Goal: Information Seeking & Learning: Find specific fact

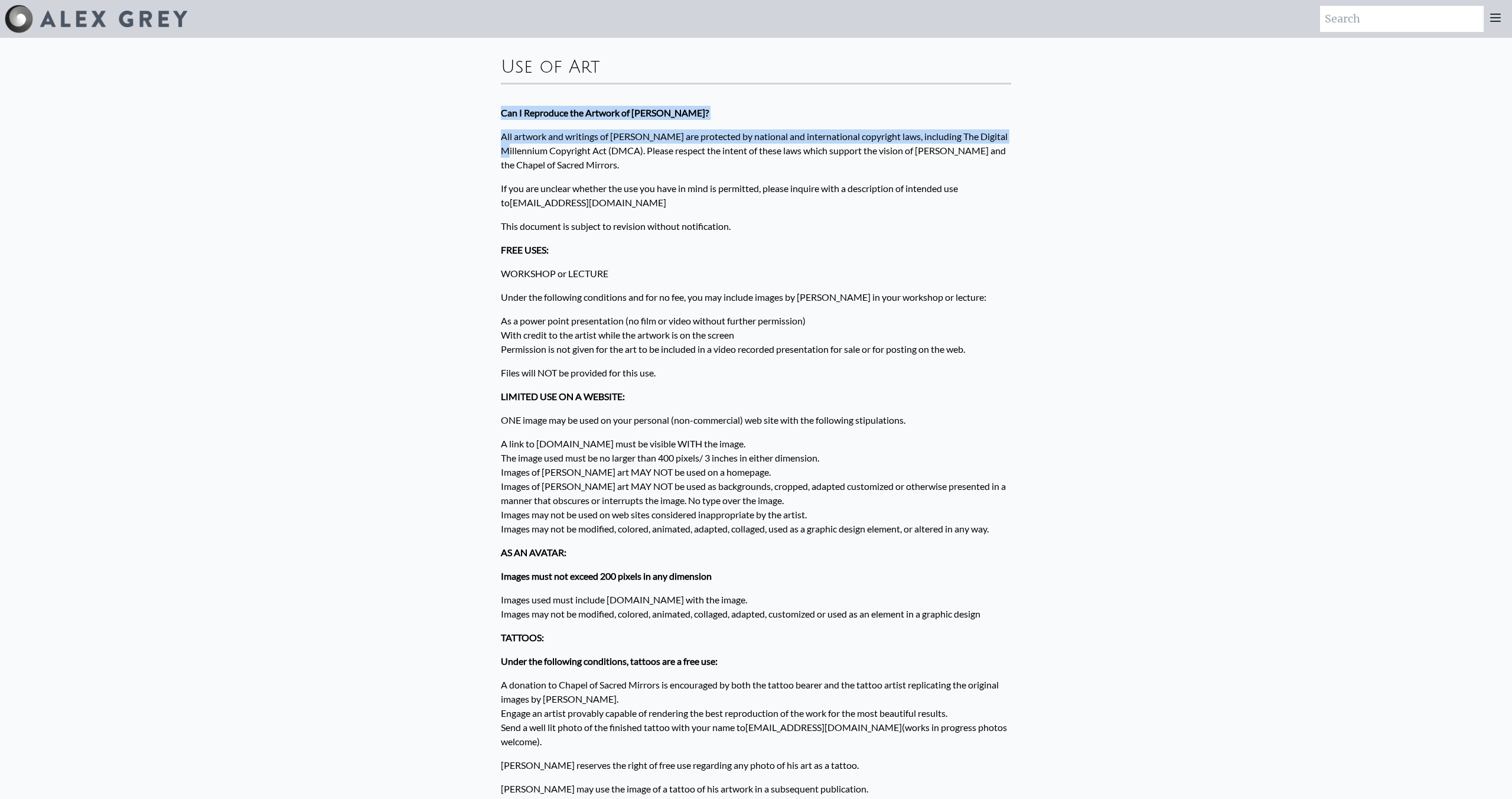
drag, startPoint x: 492, startPoint y: 111, endPoint x: 525, endPoint y: 159, distance: 58.2
click at [525, 159] on div "Use of Art Can I Reproduce the Artwork of [PERSON_NAME]? All artwork and writin…" at bounding box center [756, 684] width 529 height 1293
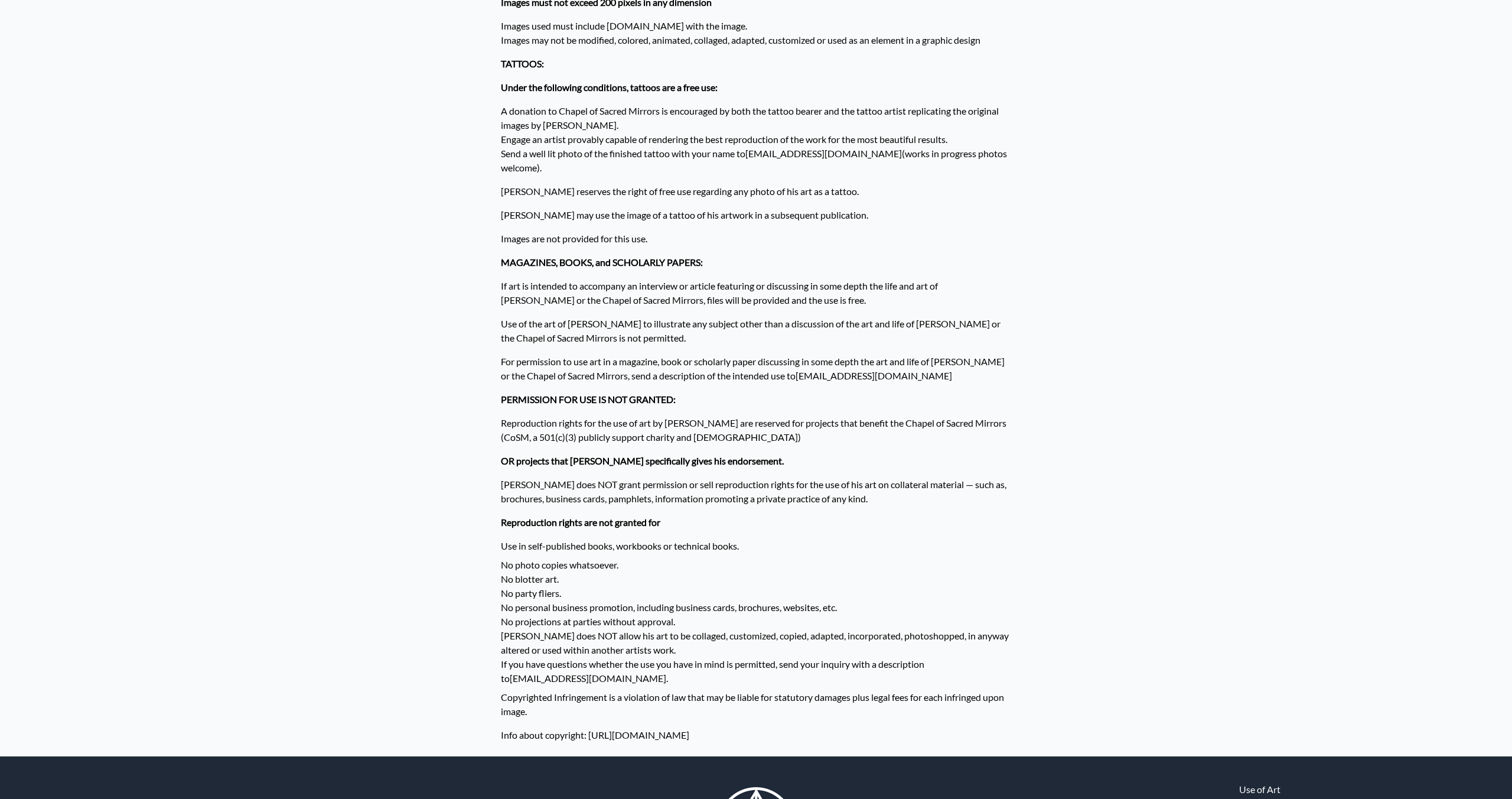
scroll to position [654, 0]
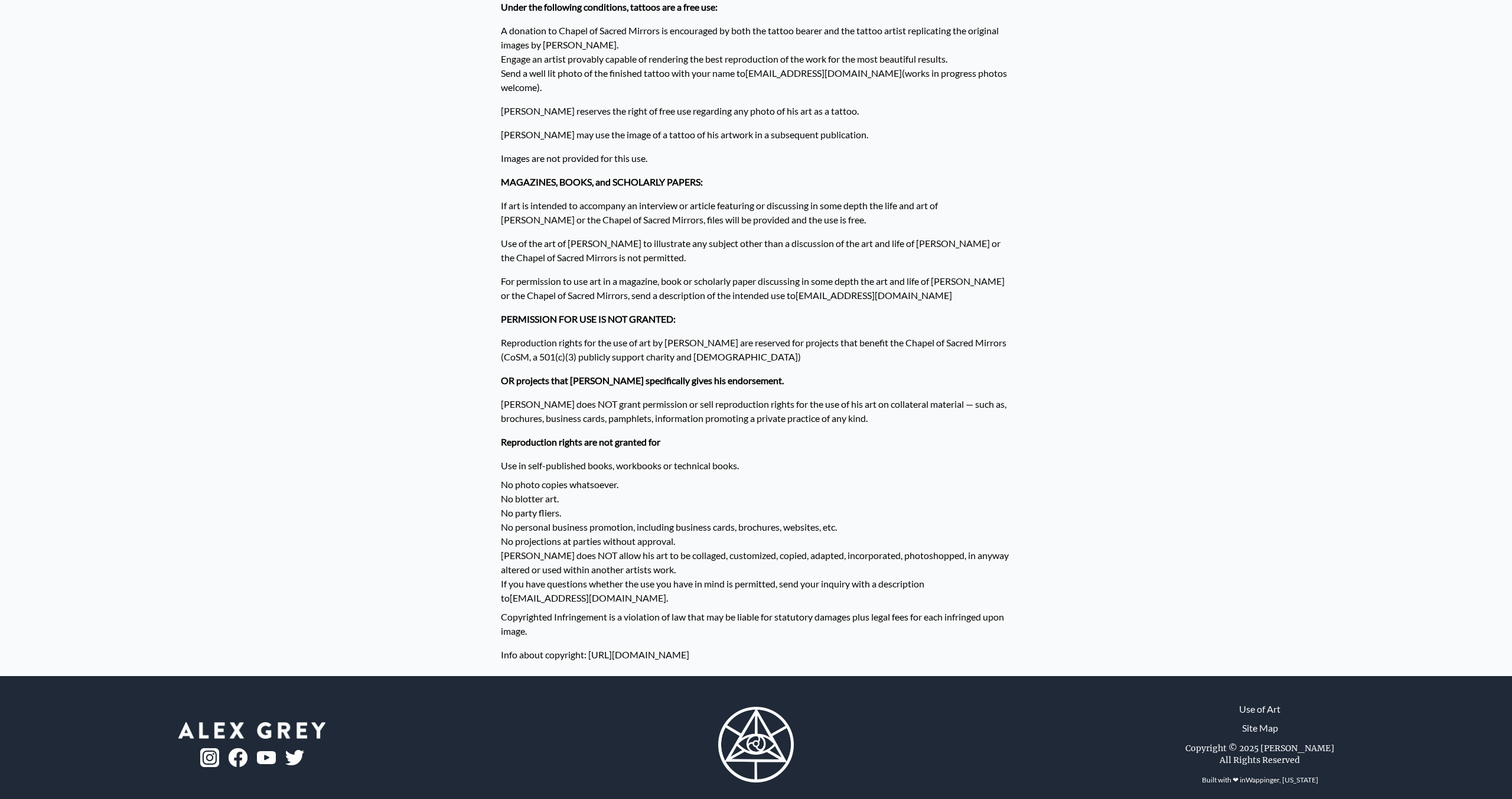
click at [806, 643] on p "Info about copyright: [URL][DOMAIN_NAME]" at bounding box center [756, 654] width 510 height 24
copy div "Can I Reproduce the Artwork of [PERSON_NAME]? All artwork and writings of [PERS…"
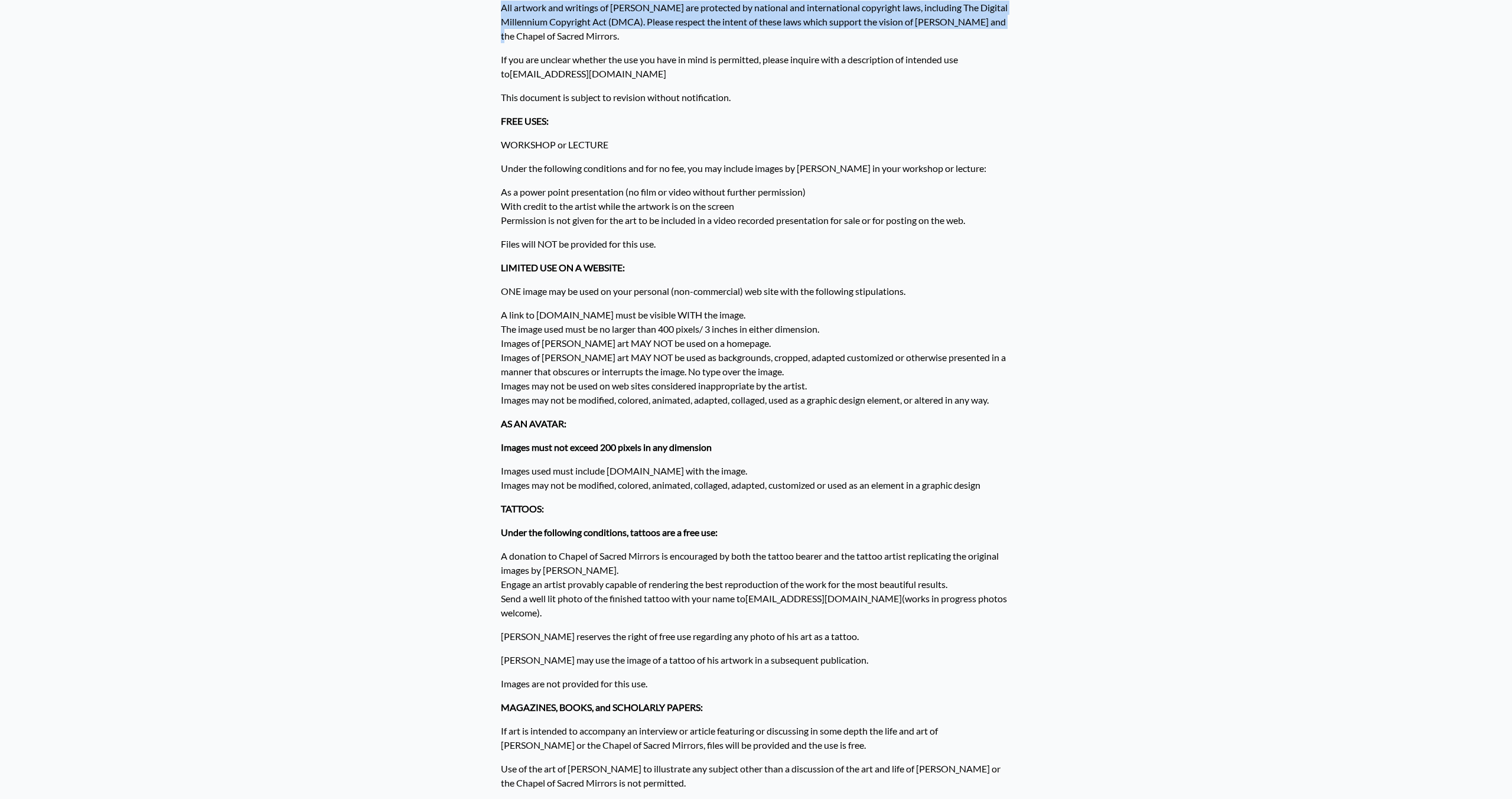
scroll to position [0, 0]
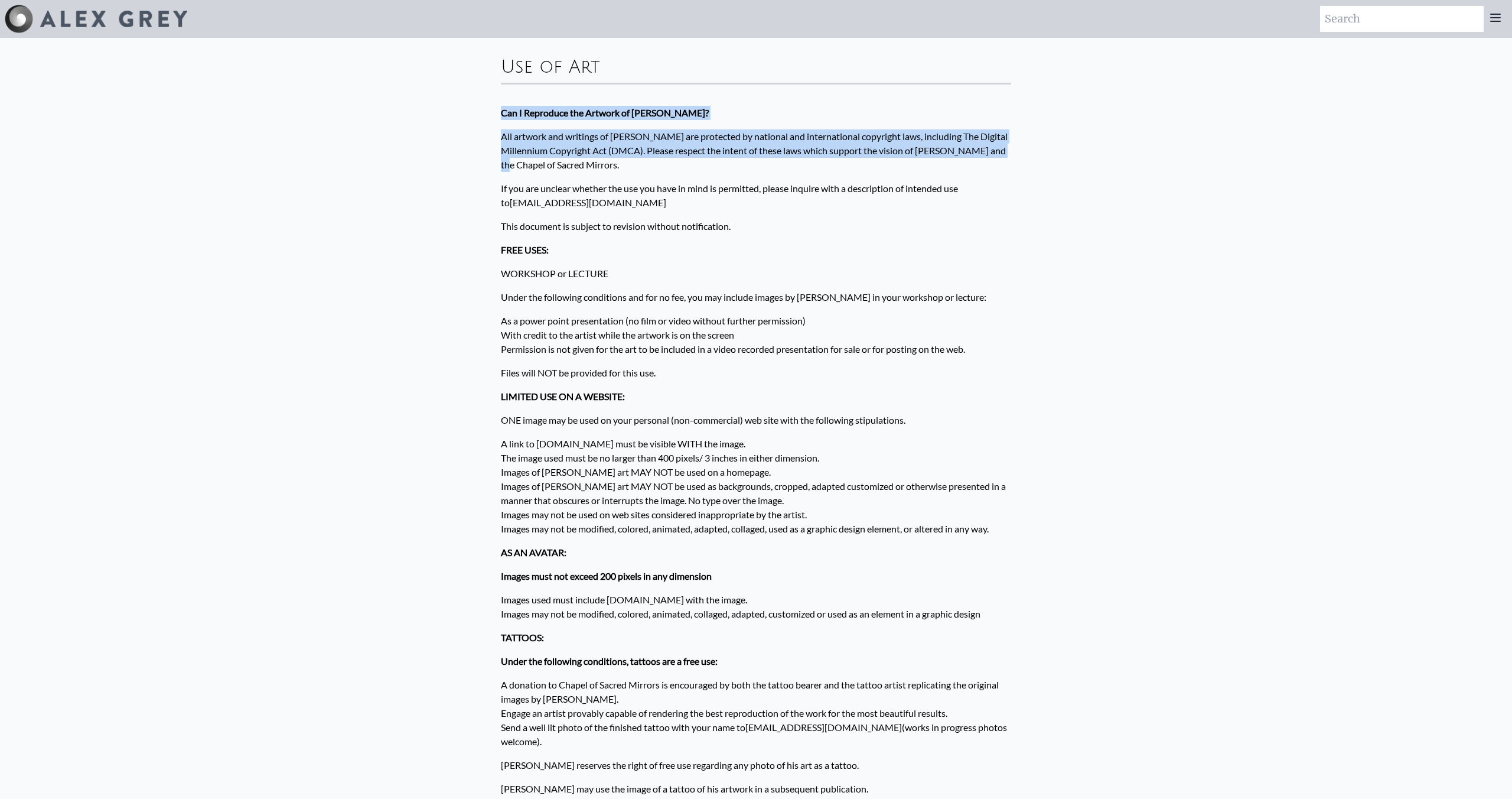
drag, startPoint x: 497, startPoint y: 111, endPoint x: 545, endPoint y: 192, distance: 94.2
click at [540, 186] on div "Use of Art Can I Reproduce the Artwork of [PERSON_NAME]? All artwork and writin…" at bounding box center [756, 684] width 529 height 1293
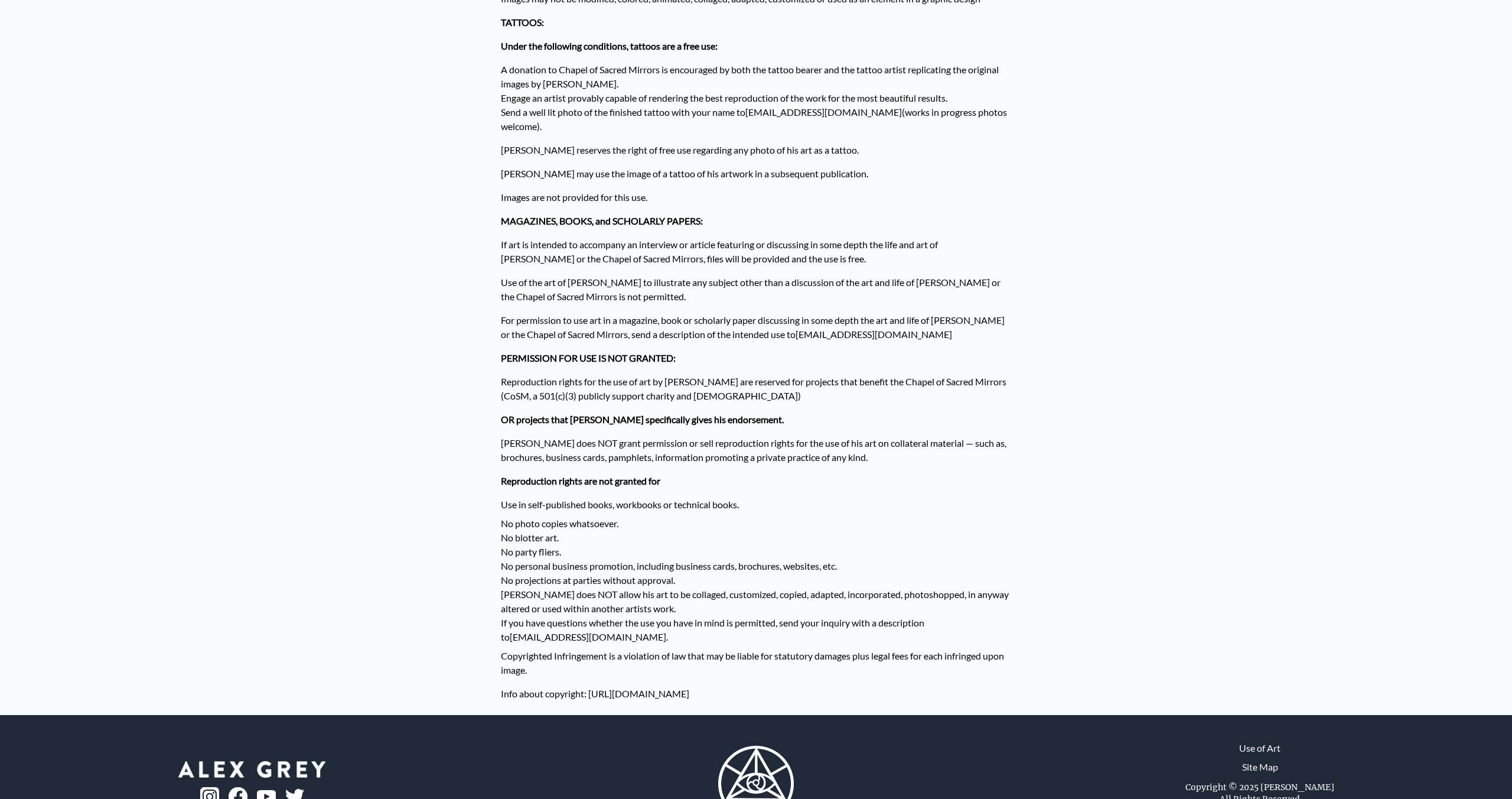
scroll to position [654, 0]
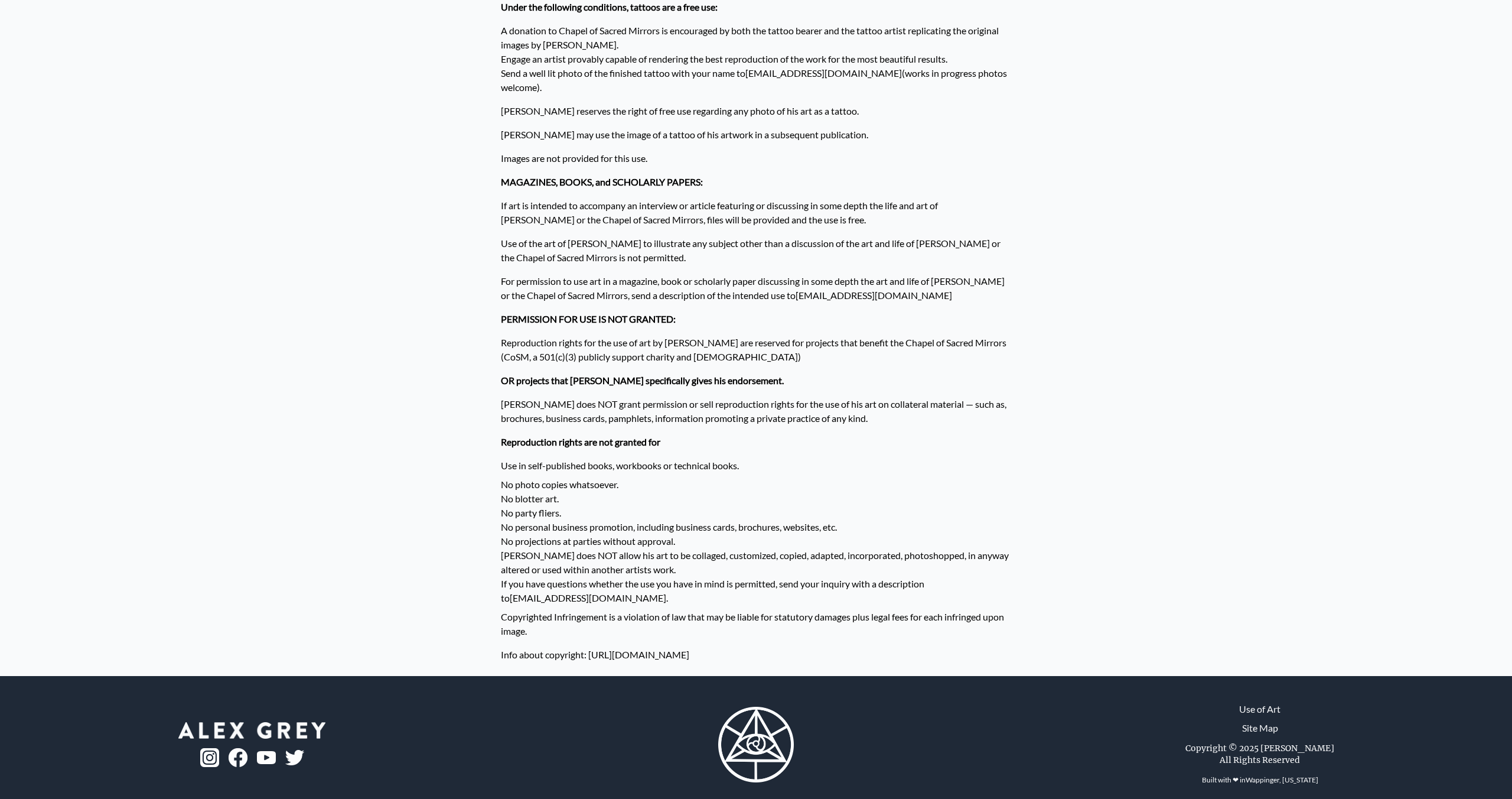
click at [822, 643] on p "Info about copyright: [URL][DOMAIN_NAME]" at bounding box center [756, 654] width 510 height 24
copy div "Can I Reproduce the Artwork of [PERSON_NAME]? All artwork and writings of [PERS…"
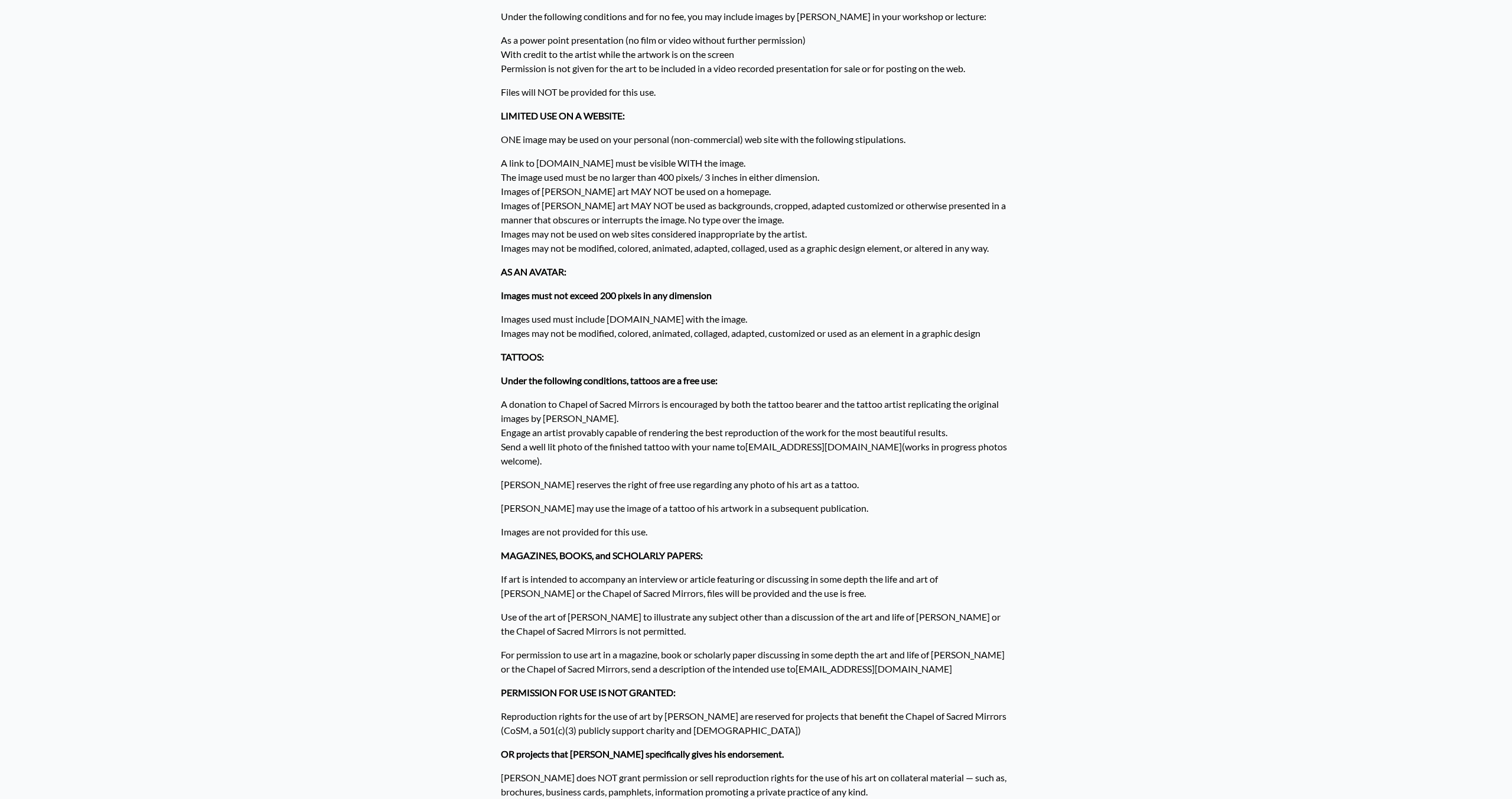
scroll to position [0, 0]
